Goal: Find specific page/section: Find specific page/section

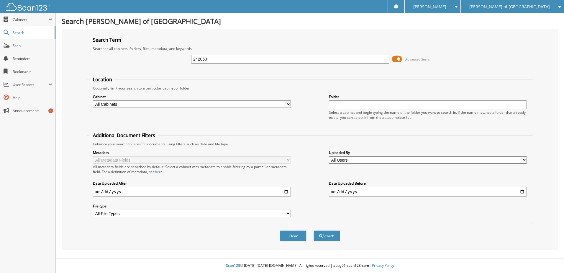
type input "242050"
click at [314, 230] on button "Search" at bounding box center [327, 235] width 27 height 11
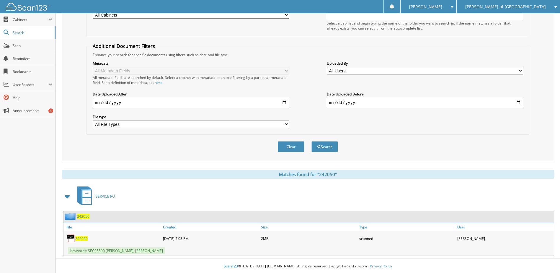
scroll to position [90, 0]
click at [79, 237] on span "242050" at bounding box center [81, 237] width 12 height 5
